Goal: Navigation & Orientation: Find specific page/section

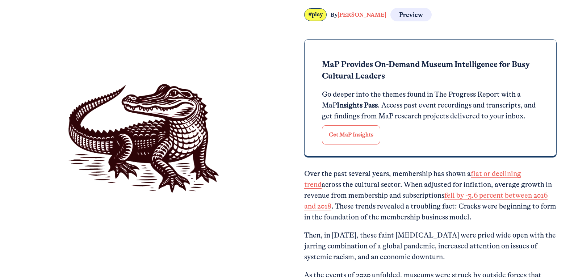
scroll to position [290, 0]
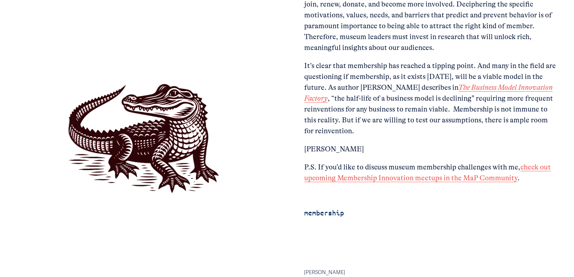
scroll to position [2065, 0]
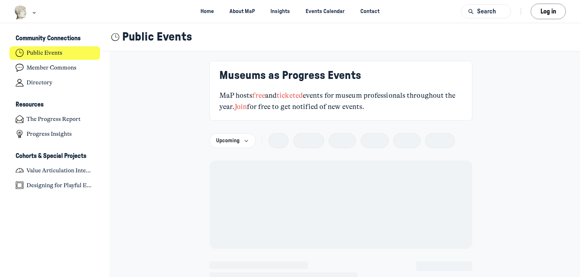
scroll to position [2060, 1424]
